Goal: Information Seeking & Learning: Stay updated

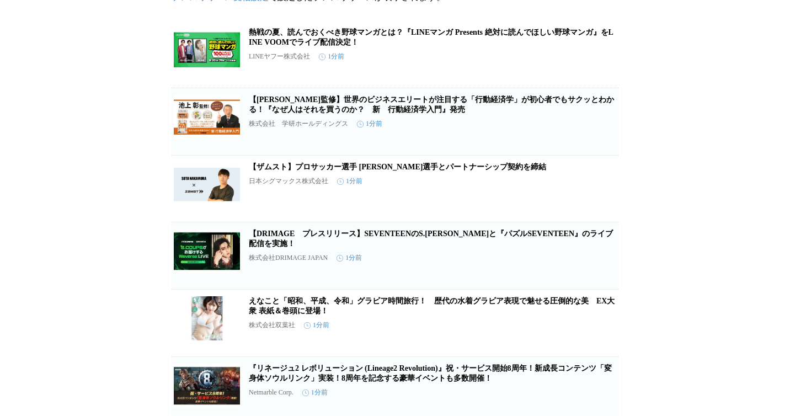
scroll to position [87, 0]
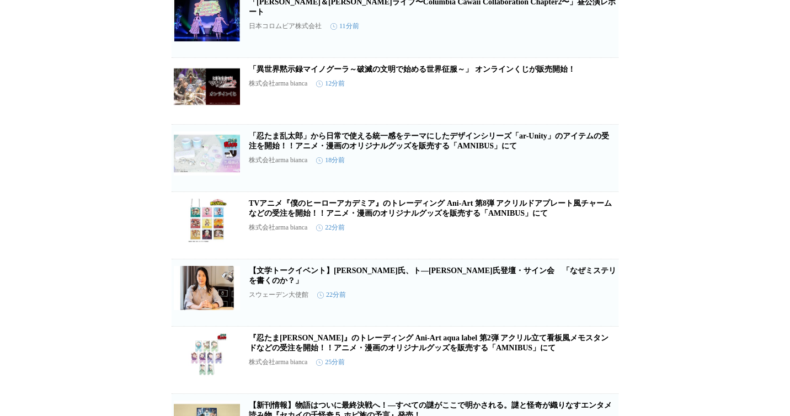
scroll to position [990, 0]
click at [563, 191] on button "保存する" at bounding box center [560, 172] width 35 height 35
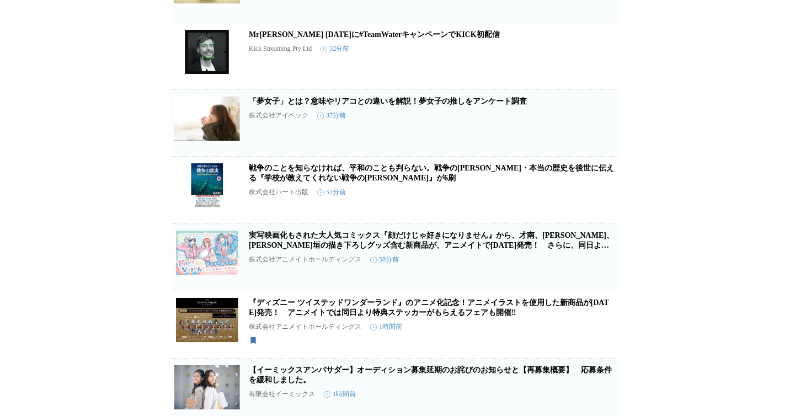
scroll to position [1428, 0]
click at [458, 105] on link "「夢女子」とは？意味やリアコとの違いを解説！夢女子の推しをアンケート調査" at bounding box center [388, 100] width 278 height 8
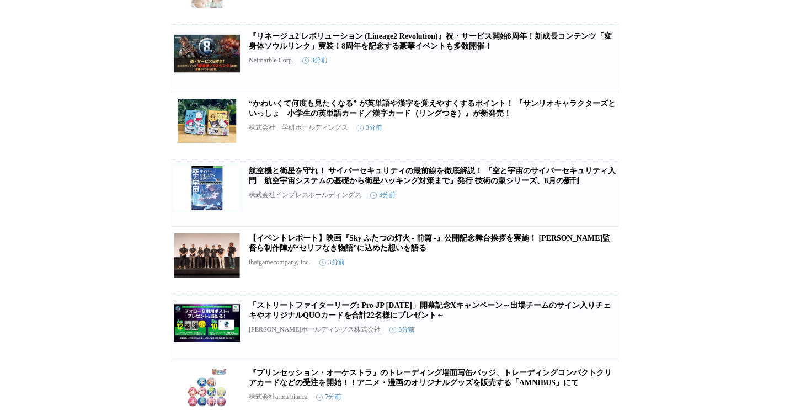
scroll to position [0, 0]
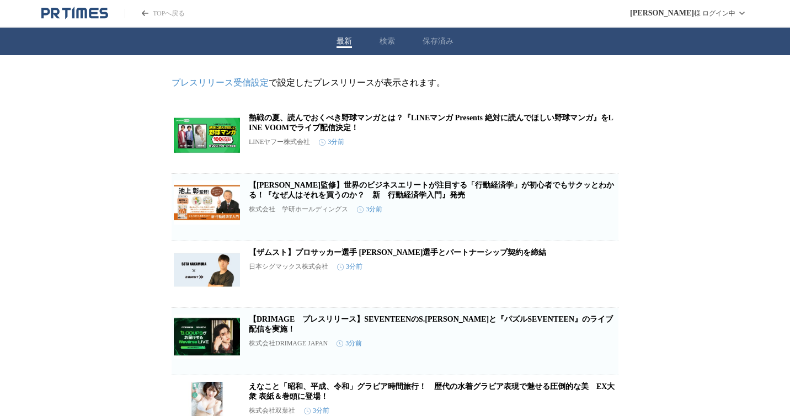
click at [100, 17] on icon "PR TIMESのトップページはこちら" at bounding box center [103, 13] width 9 height 10
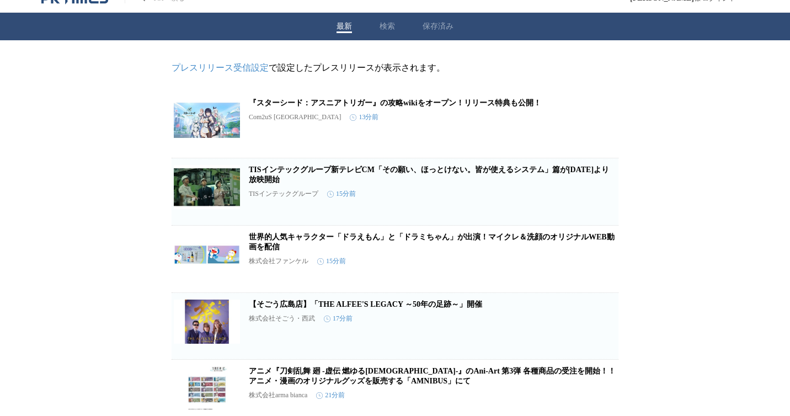
scroll to position [20, 0]
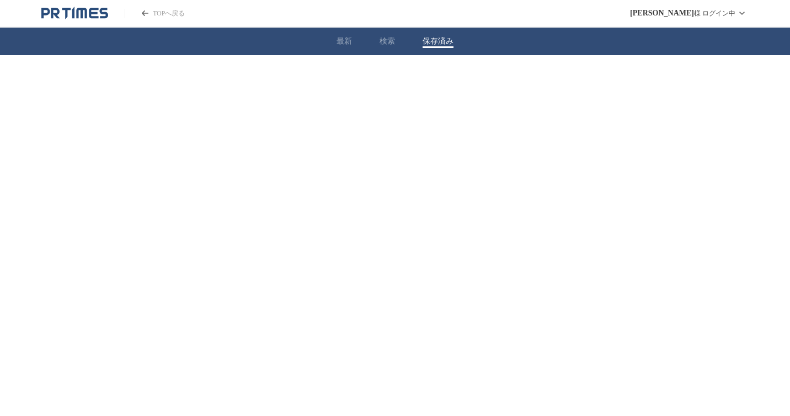
click at [438, 25] on div "TOPへ戻る 木村 憲 様 ログイン中 最新 検索 保存済み" at bounding box center [395, 38] width 790 height 77
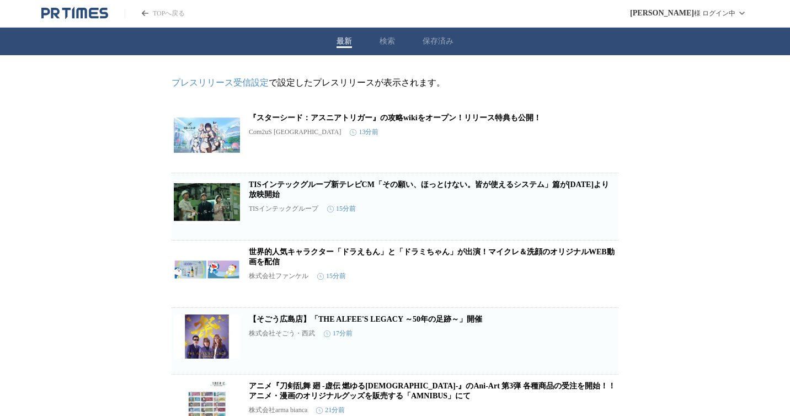
click at [346, 45] on button "最新" at bounding box center [343, 41] width 15 height 10
click at [436, 36] on button "保存済み" at bounding box center [437, 41] width 31 height 10
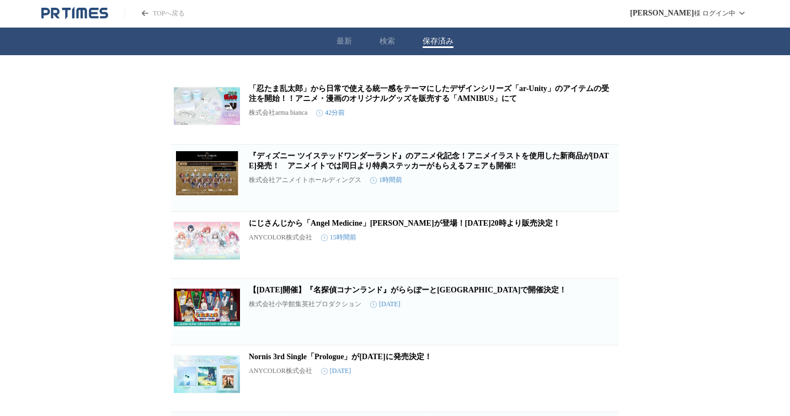
scroll to position [22, 0]
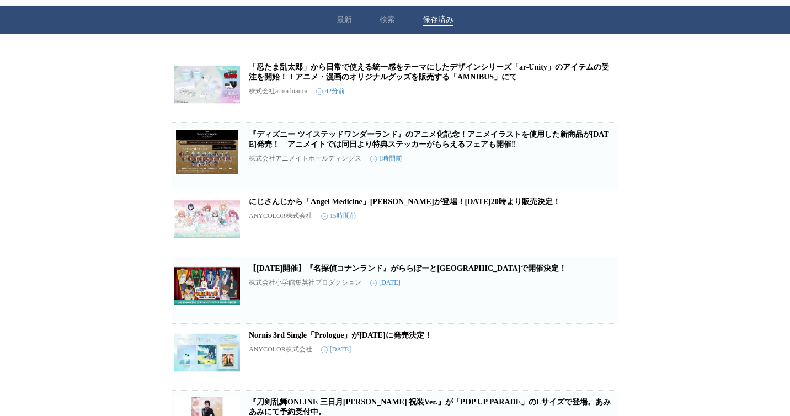
click at [206, 88] on img at bounding box center [207, 84] width 66 height 44
click at [214, 157] on img at bounding box center [207, 152] width 66 height 44
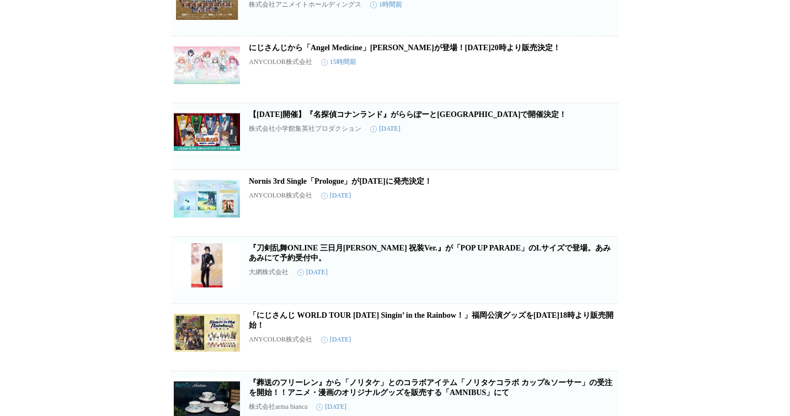
scroll to position [217, 0]
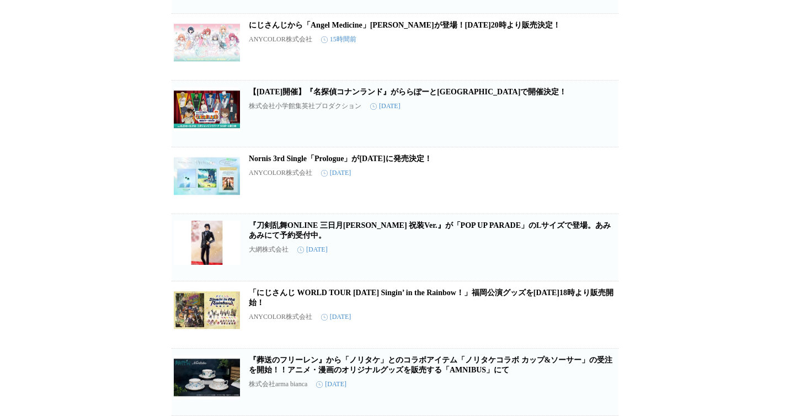
click at [596, 384] on icon "button" at bounding box center [600, 386] width 13 height 13
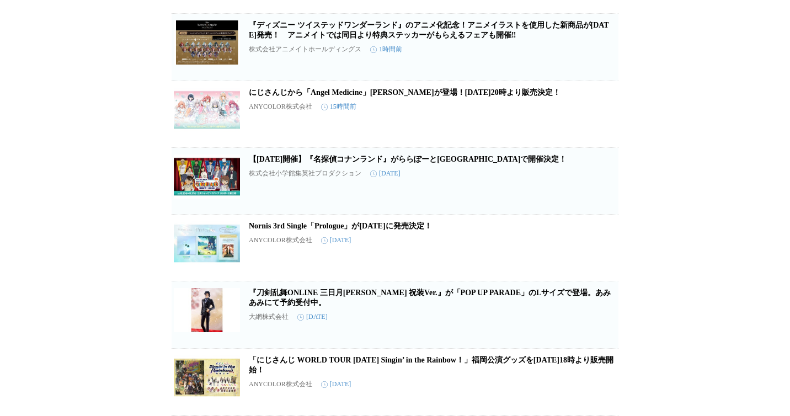
click at [596, 384] on icon "button" at bounding box center [600, 386] width 13 height 13
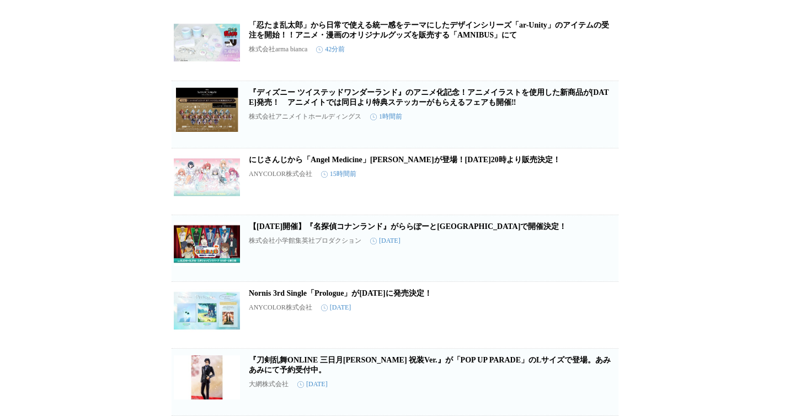
click at [596, 384] on icon "button" at bounding box center [600, 386] width 13 height 13
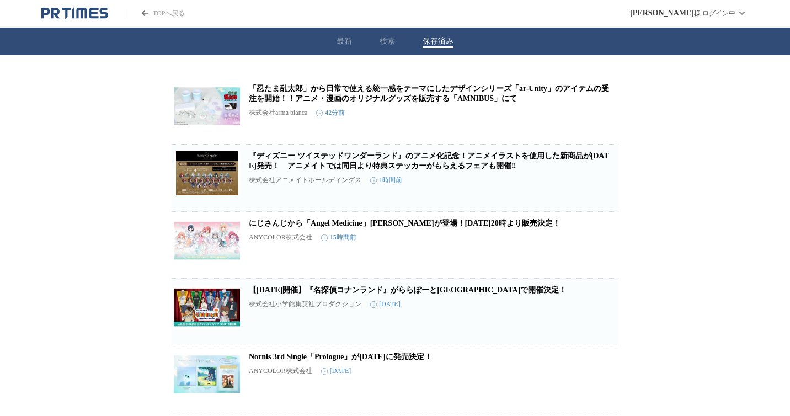
scroll to position [4, 0]
click at [596, 384] on icon "button" at bounding box center [600, 382] width 13 height 13
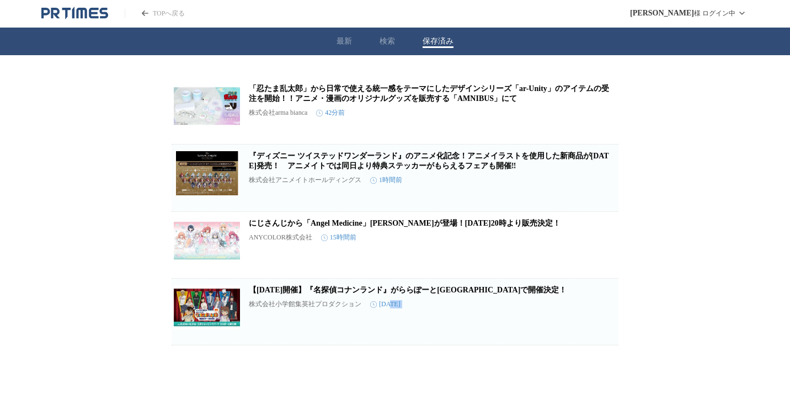
click at [596, 345] on html "TOPへ戻る 木村 憲 様 ログイン中 最新 検索 保存済み 「忍たま乱太郎」から日常で使える統一感をテーマにしたデザインシリーズ「ar-Unity」のアイテ…" at bounding box center [395, 172] width 790 height 345
click at [592, 332] on span "保存を解除" at bounding box center [601, 329] width 28 height 8
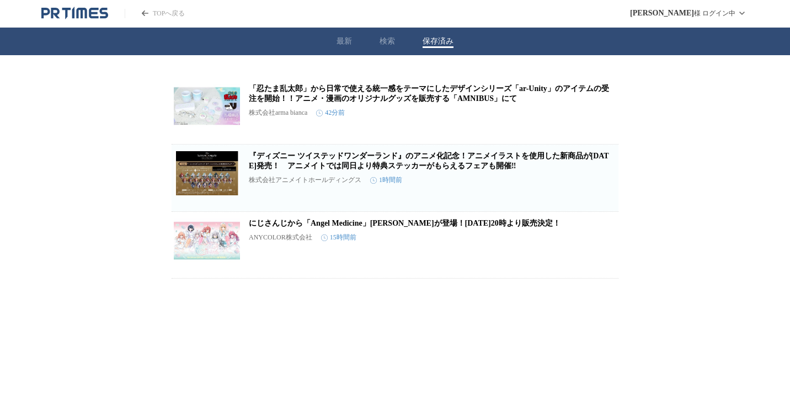
click at [46, 7] on icon "PR TIMESのトップページはこちら" at bounding box center [74, 13] width 67 height 13
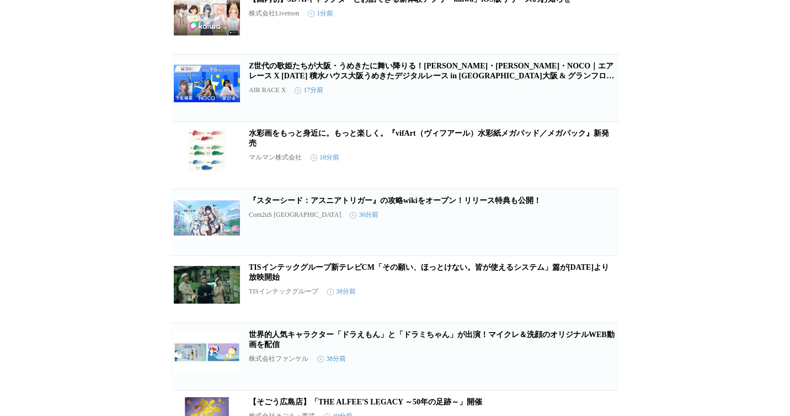
scroll to position [76, 0]
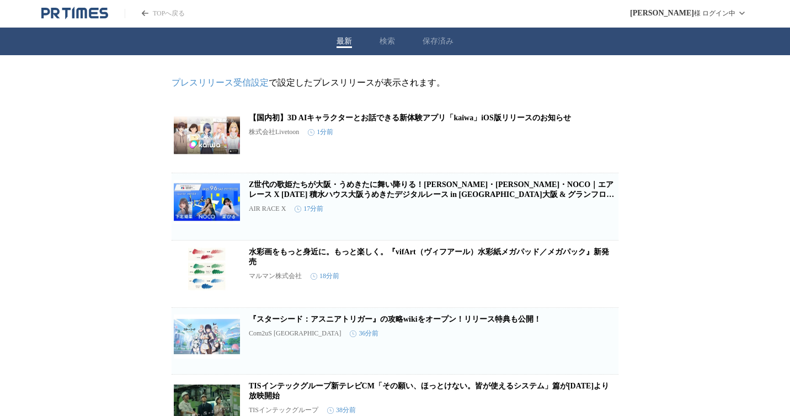
click at [100, 12] on icon "PR TIMESのトップページはこちら" at bounding box center [103, 13] width 9 height 10
click at [110, 6] on header "TOPへ戻る 木村 憲 様 ログイン中" at bounding box center [395, 14] width 790 height 28
click at [104, 9] on icon "PR TIMESのトップページはこちら" at bounding box center [103, 13] width 9 height 10
click at [87, 17] on icon "PR TIMESのトップページはこちら" at bounding box center [74, 13] width 67 height 13
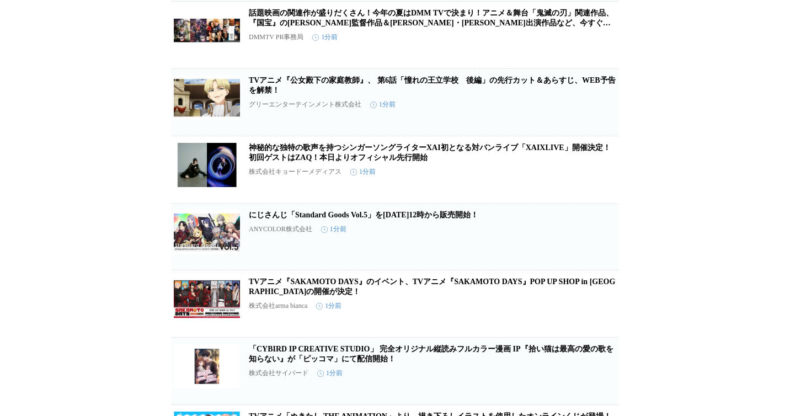
scroll to position [415, 0]
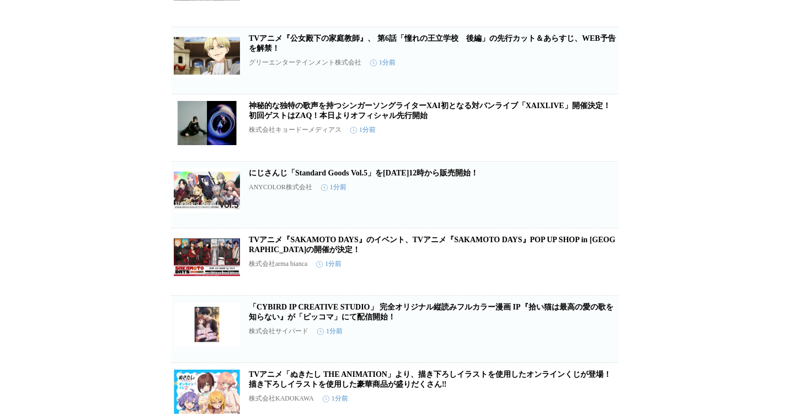
click at [561, 206] on icon "button" at bounding box center [560, 198] width 13 height 13
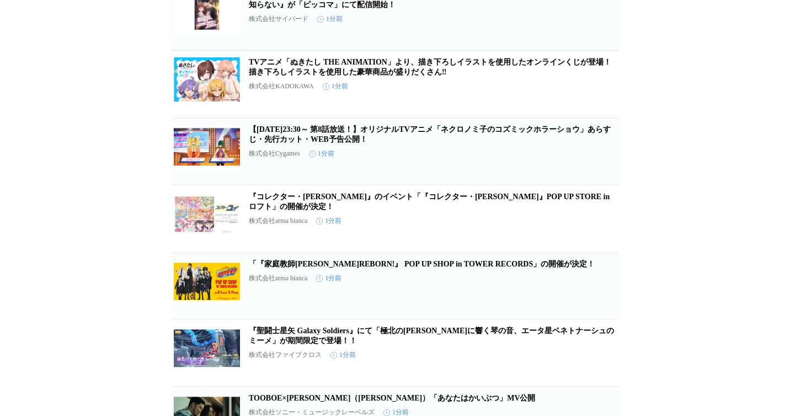
scroll to position [0, 0]
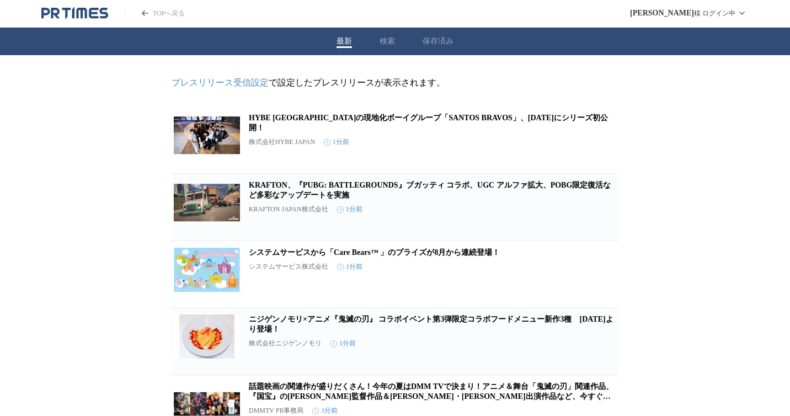
click at [96, 20] on header "TOPへ戻る 木村 憲 様 ログイン中" at bounding box center [395, 14] width 790 height 28
click at [106, 8] on icon "PR TIMESのトップページはこちら" at bounding box center [103, 13] width 9 height 10
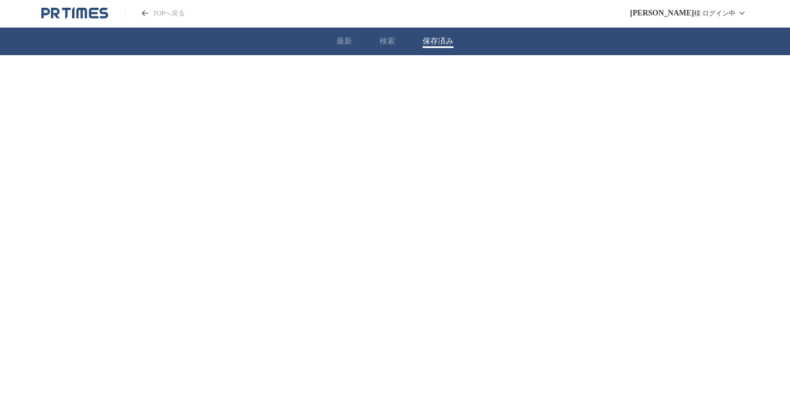
click at [438, 44] on button "保存済み" at bounding box center [437, 41] width 31 height 10
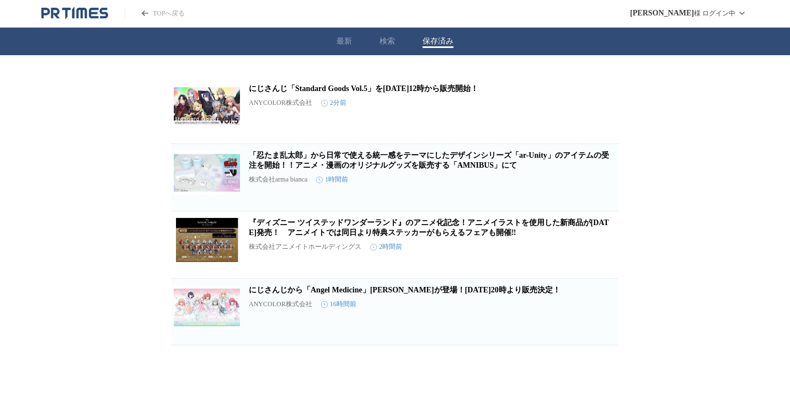
click at [347, 51] on div "最新 検索 保存済み" at bounding box center [395, 42] width 790 height 28
click at [204, 253] on img at bounding box center [207, 240] width 66 height 44
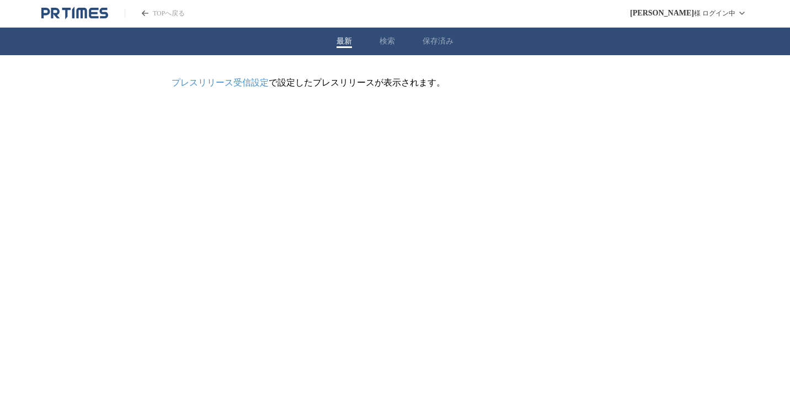
click at [341, 46] on button "最新" at bounding box center [343, 41] width 15 height 10
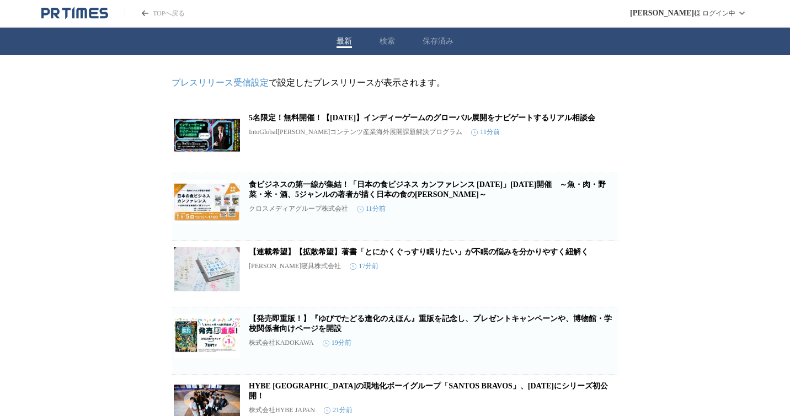
click at [84, 2] on header "TOPへ戻る [PERSON_NAME] ログイン中" at bounding box center [395, 14] width 790 height 28
click at [84, 11] on icon "PR TIMESのトップページはこちら" at bounding box center [81, 13] width 10 height 10
